Goal: Check status: Check status

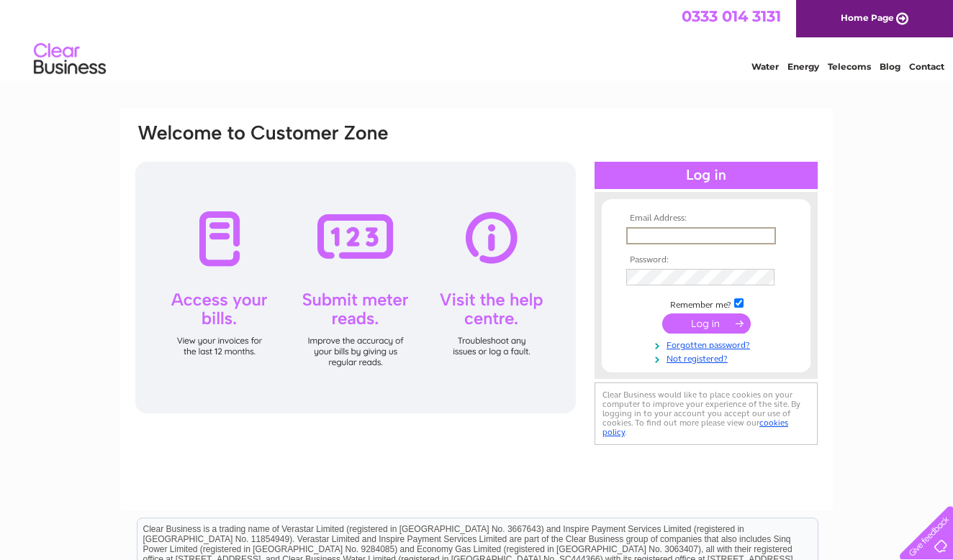
type input "[EMAIL_ADDRESS][DOMAIN_NAME]"
click at [706, 322] on input "submit" at bounding box center [706, 324] width 88 height 20
click at [702, 326] on input "submit" at bounding box center [706, 322] width 88 height 20
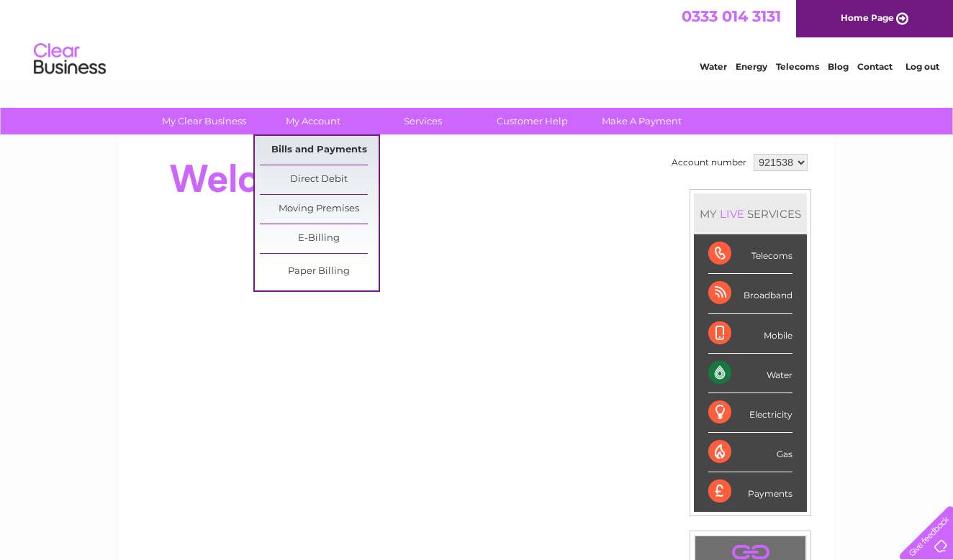
click at [307, 141] on link "Bills and Payments" at bounding box center [319, 150] width 119 height 29
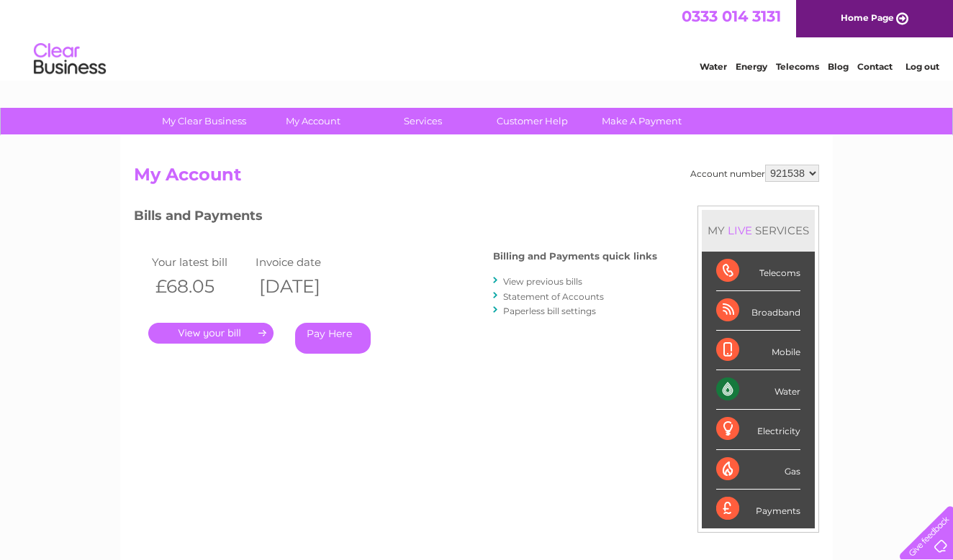
select select "994334"
